Goal: Find specific page/section: Find specific page/section

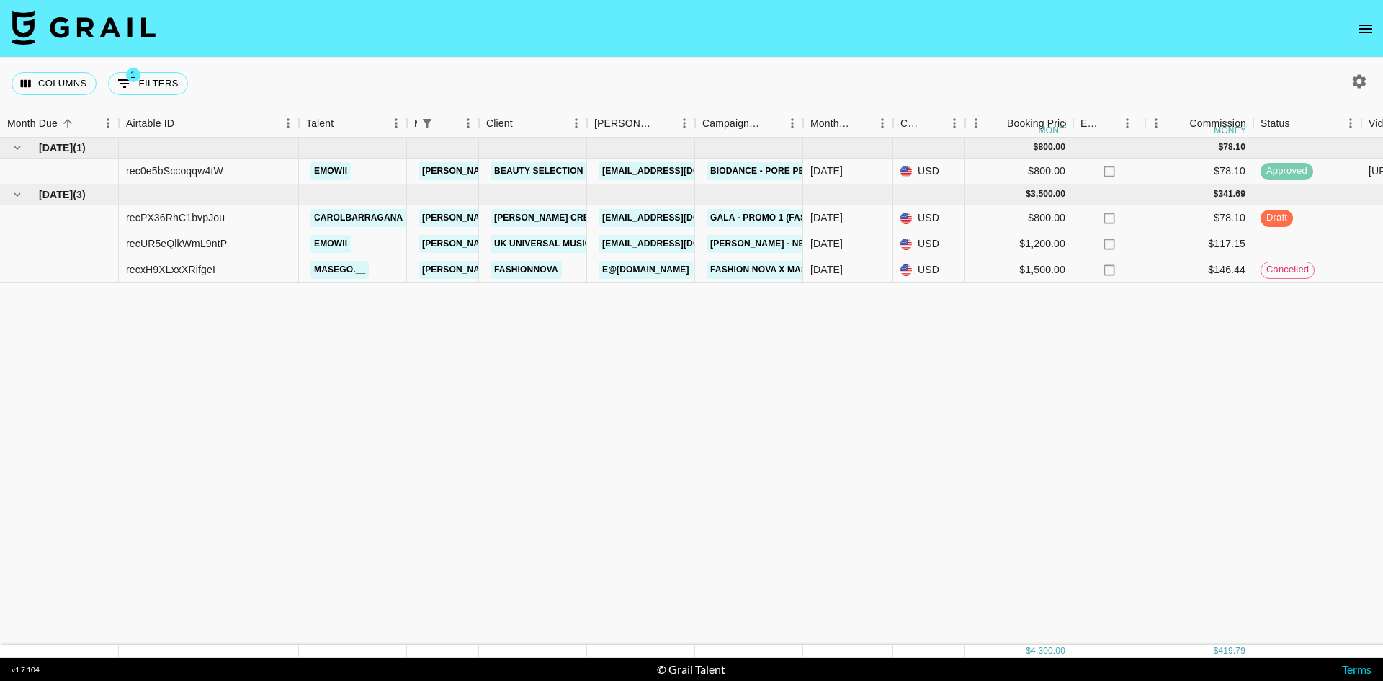
click at [61, 23] on img at bounding box center [84, 27] width 144 height 35
click at [1357, 24] on icon "open drawer" at bounding box center [1365, 28] width 17 height 17
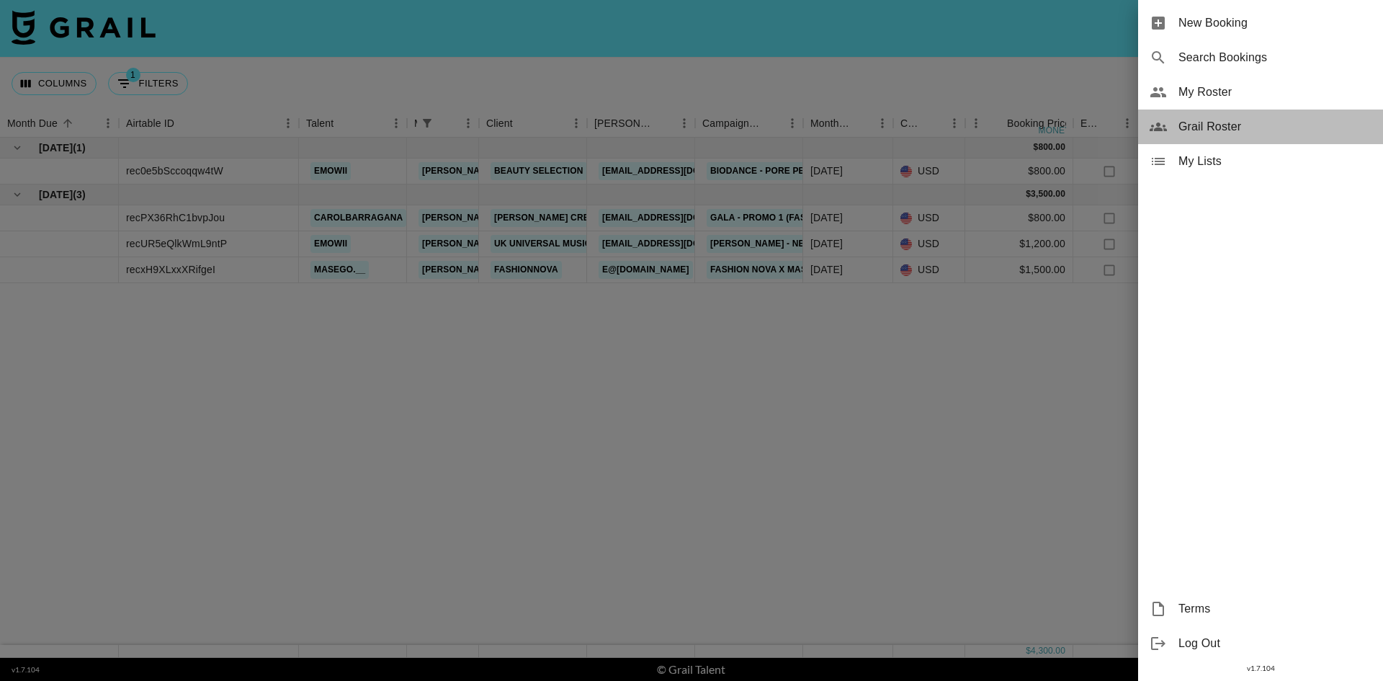
click at [1232, 127] on span "Grail Roster" at bounding box center [1274, 126] width 193 height 17
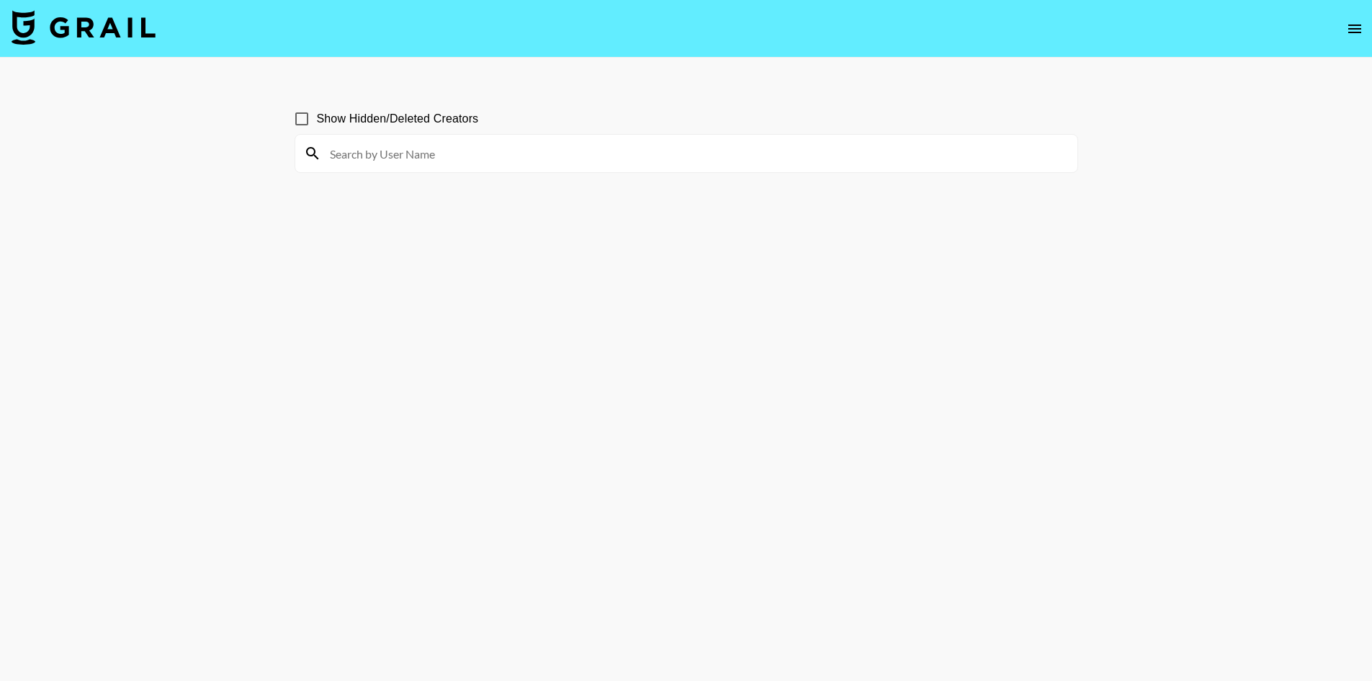
click at [378, 156] on input at bounding box center [695, 153] width 748 height 23
click at [515, 155] on input "jen" at bounding box center [695, 153] width 748 height 23
click at [351, 156] on input "jen" at bounding box center [695, 153] width 748 height 23
click at [344, 155] on input "[PERSON_NAME]" at bounding box center [695, 153] width 748 height 23
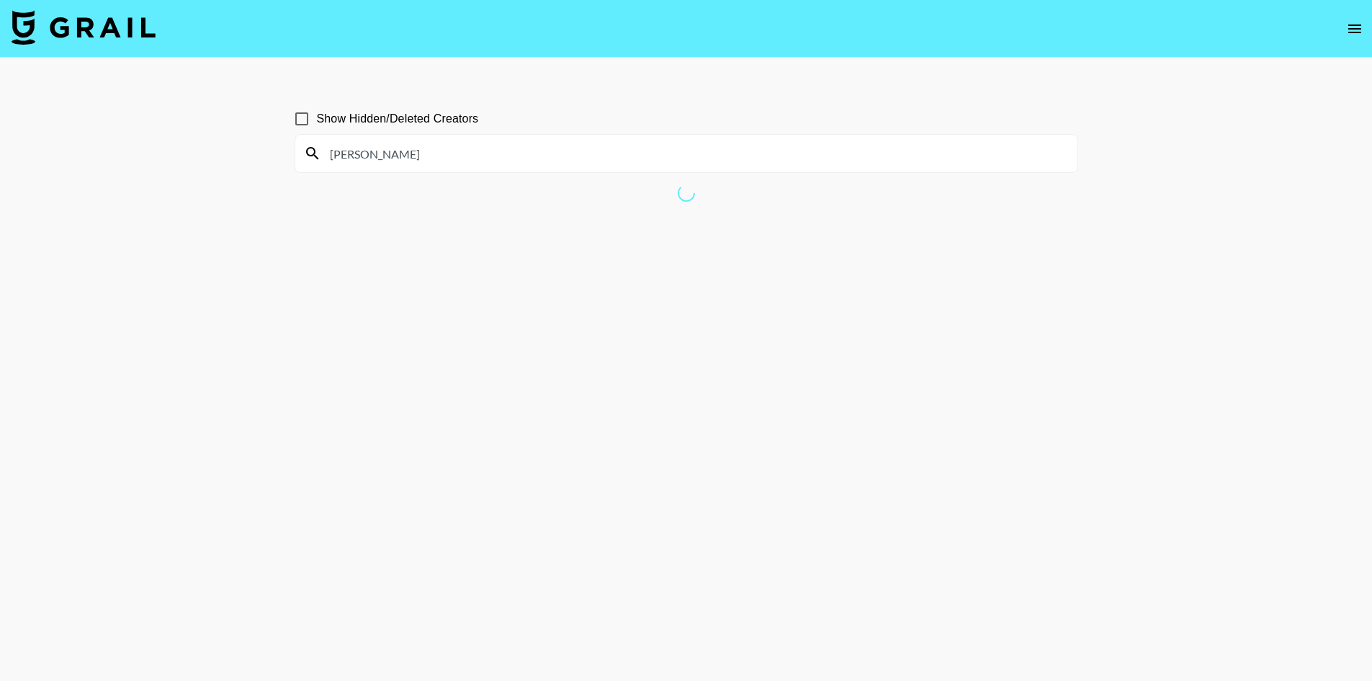
click at [335, 152] on input "[PERSON_NAME]" at bounding box center [695, 153] width 748 height 23
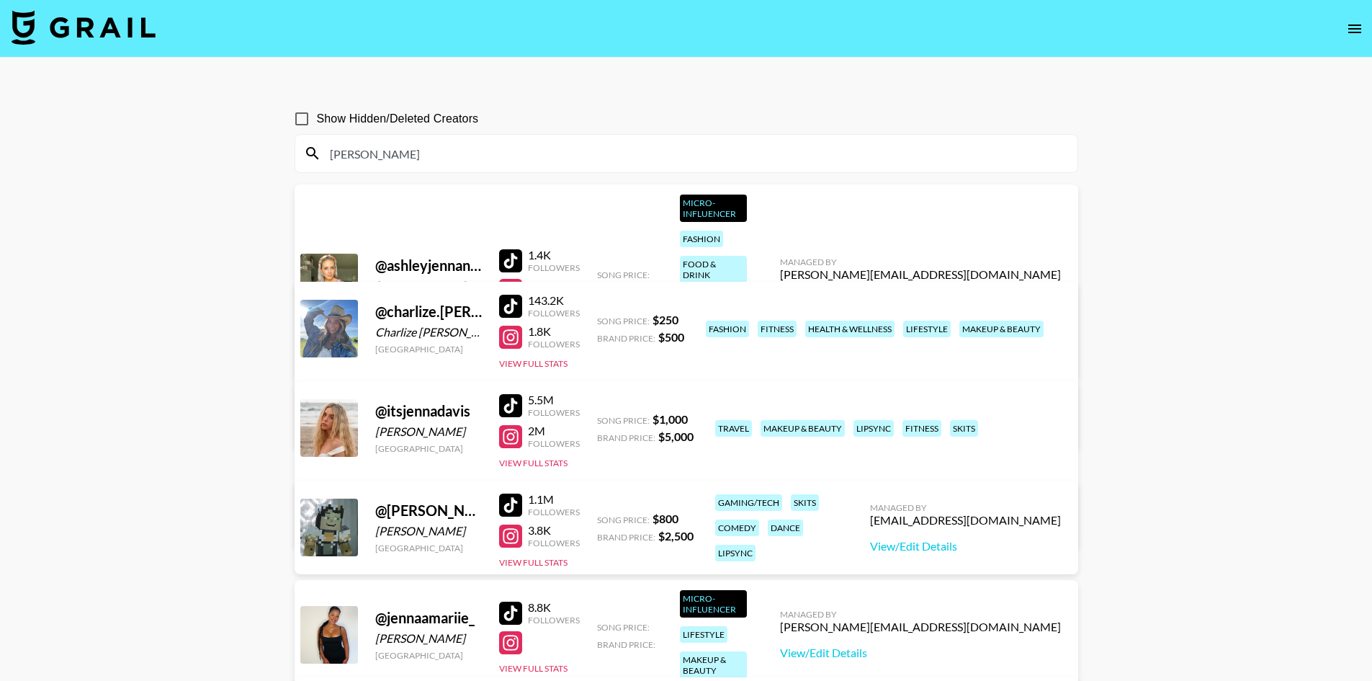
click at [259, 181] on main "Show Hidden/Deleted Creators [PERSON_NAME] @ ashleyjennanewy0rk [PERSON_NAME] […" at bounding box center [686, 532] width 1372 height 948
click at [383, 155] on input "[PERSON_NAME]" at bounding box center [695, 153] width 748 height 23
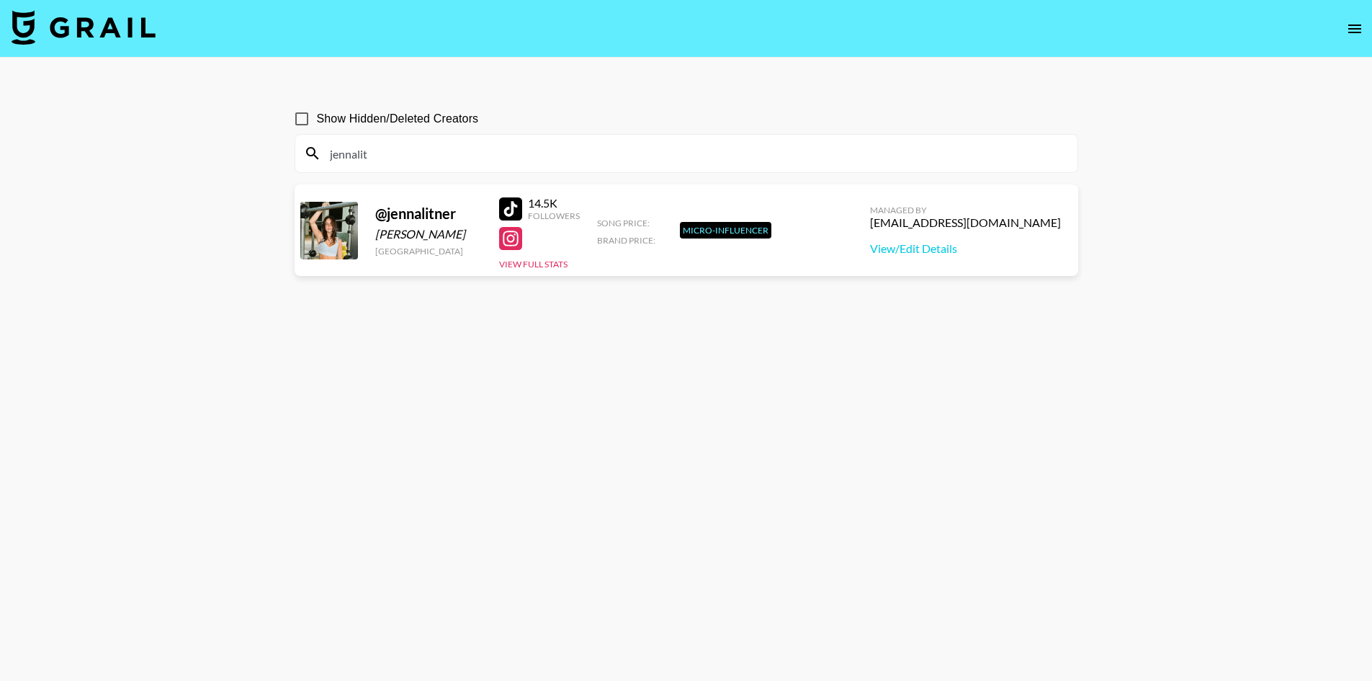
type input "jennalit"
drag, startPoint x: 948, startPoint y: 223, endPoint x: 1057, endPoint y: 223, distance: 109.5
click at [1057, 223] on div "[EMAIL_ADDRESS][DOMAIN_NAME]" at bounding box center [965, 222] width 191 height 14
click at [956, 245] on link "View/Edit Details" at bounding box center [965, 248] width 191 height 14
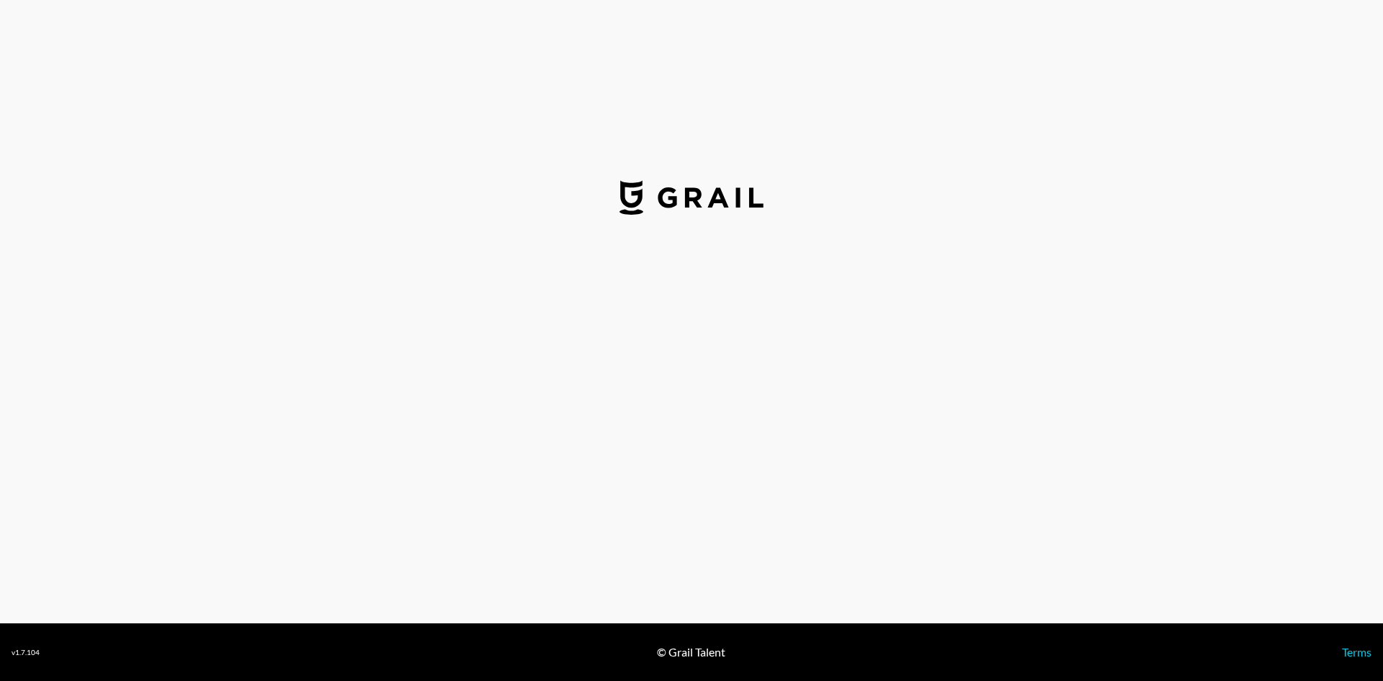
select select "USD"
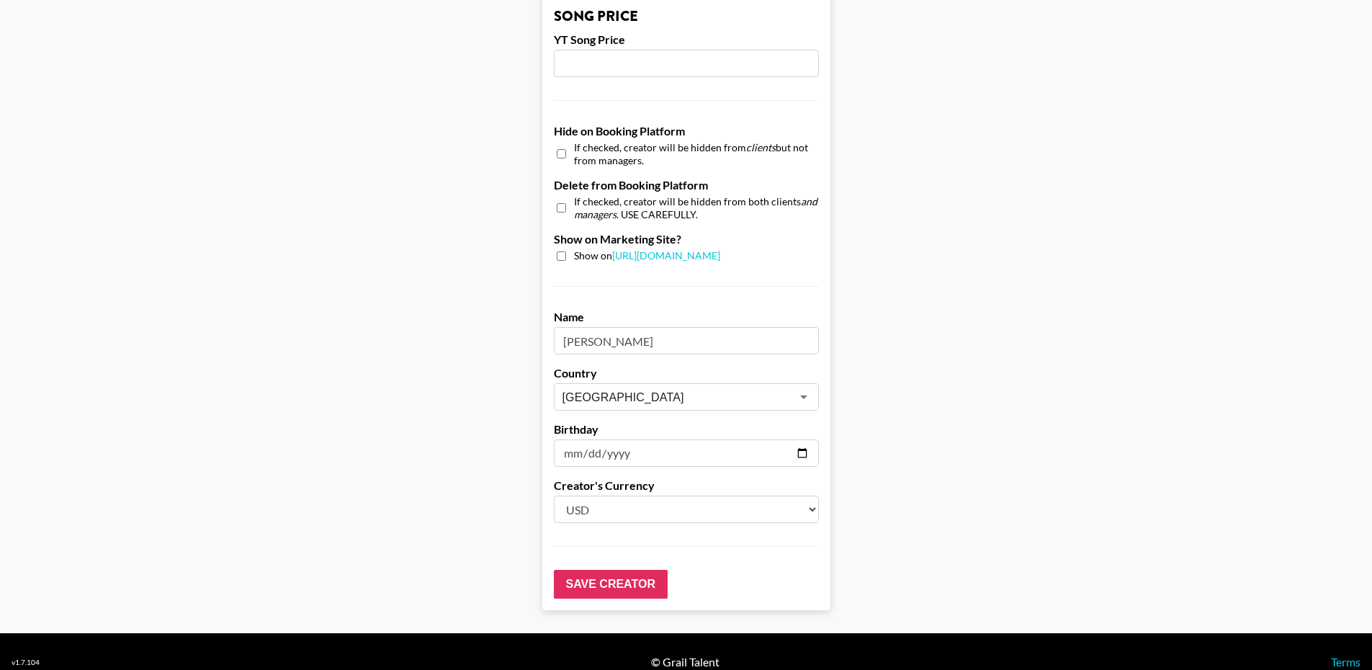
scroll to position [1284, 0]
